Goal: Information Seeking & Learning: Understand process/instructions

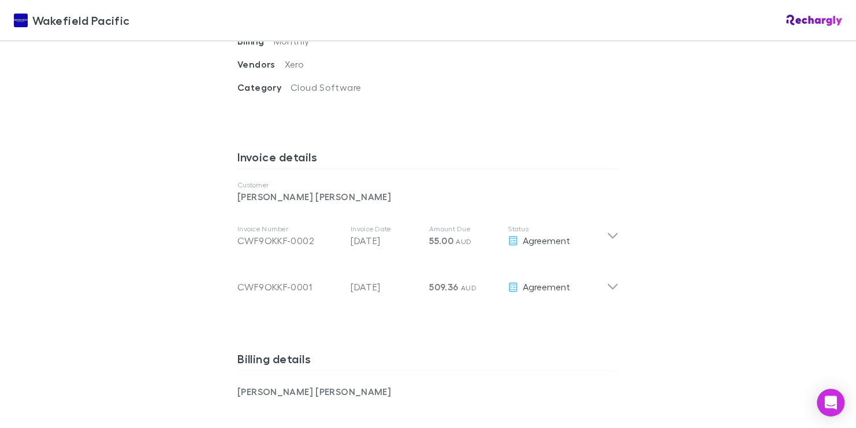
scroll to position [473, 0]
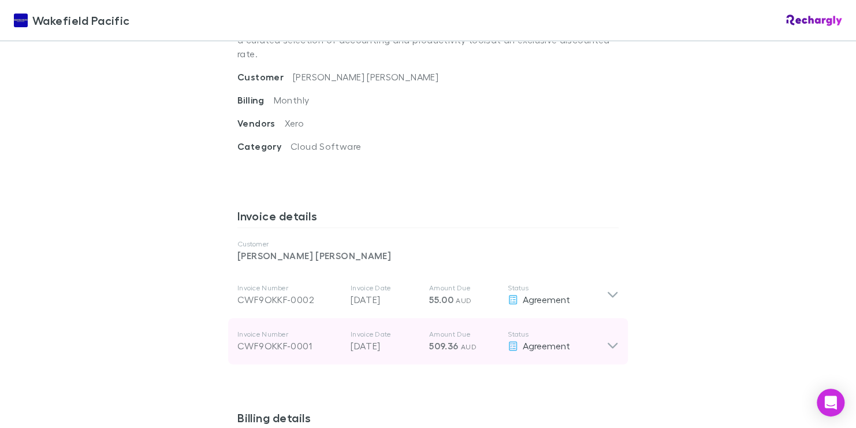
click at [611, 343] on icon at bounding box center [613, 346] width 10 height 6
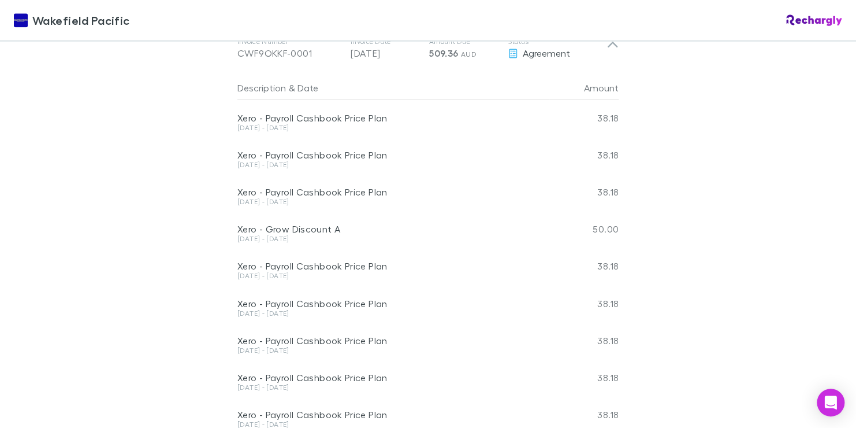
scroll to position [877, 0]
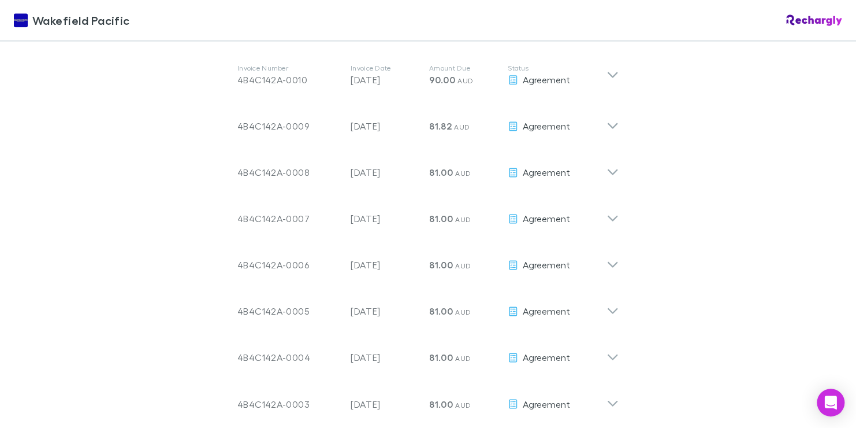
scroll to position [671, 0]
